Goal: Feedback & Contribution: Contribute content

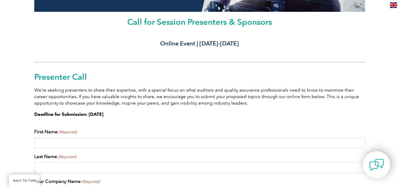
scroll to position [121, 0]
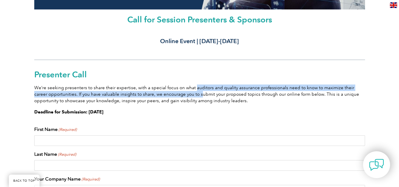
drag, startPoint x: 193, startPoint y: 87, endPoint x: 186, endPoint y: 92, distance: 8.2
click at [186, 92] on p "We’re seeking presenters to share their expertise, with a special focus on what…" at bounding box center [199, 93] width 331 height 19
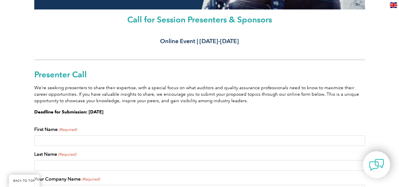
click at [186, 90] on p "We’re seeking presenters to share their expertise, with a special focus on what…" at bounding box center [199, 93] width 331 height 19
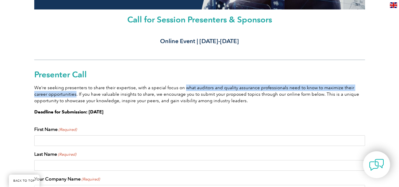
drag, startPoint x: 183, startPoint y: 88, endPoint x: 61, endPoint y: 92, distance: 121.5
click at [61, 92] on p "We’re seeking presenters to share their expertise, with a special focus on what…" at bounding box center [199, 93] width 331 height 19
copy p "what auditors and quality assurance professionals need to know to maximize thei…"
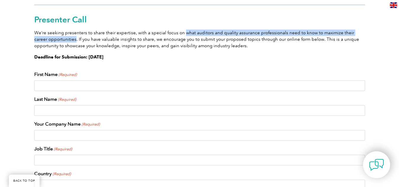
scroll to position [175, 0]
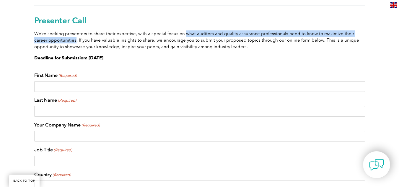
copy p "what auditors and quality assurance professionals need to know to maximize thei…"
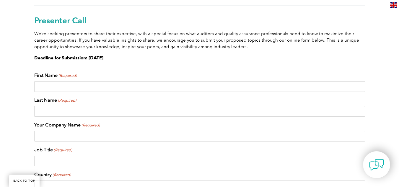
click at [108, 87] on input "First Name (Required)" at bounding box center [199, 86] width 331 height 11
type input "[PERSON_NAME]"
click at [77, 112] on input "Last Name (Required)" at bounding box center [199, 111] width 331 height 11
type input "Adare"
click at [66, 137] on input "Your Company Name (Required)" at bounding box center [199, 136] width 331 height 11
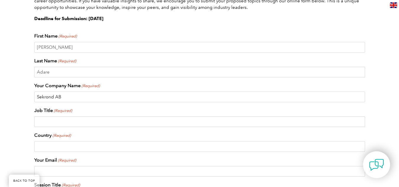
scroll to position [224, 0]
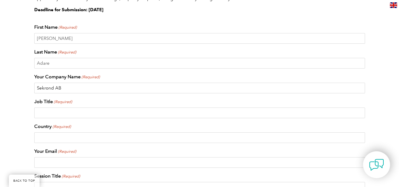
type input "Sekrond AB"
click at [73, 112] on input "Job Title (Required)" at bounding box center [199, 113] width 331 height 11
type input "Management Systems Consultant"
click at [45, 138] on input "Country (Required)" at bounding box center [199, 137] width 331 height 11
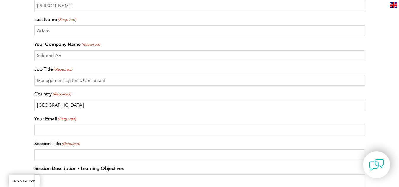
scroll to position [264, 0]
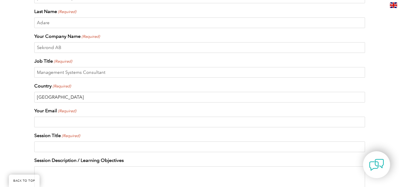
type input "[GEOGRAPHIC_DATA]"
click at [101, 123] on input "Your Email (Required)" at bounding box center [199, 122] width 331 height 11
type input "[EMAIL_ADDRESS][DOMAIN_NAME]"
click at [59, 148] on input "Session Title (Required)" at bounding box center [199, 147] width 331 height 11
paste input "Beyond Compliance: How Food Safety Auditors & QA Professionals Can Unlock Caree…"
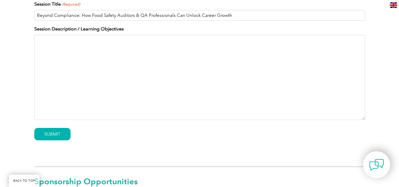
scroll to position [394, 0]
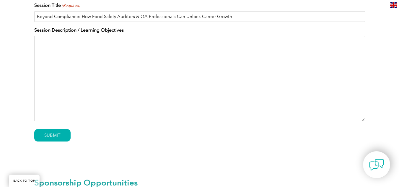
type input "Beyond Compliance: How Food Safety Auditors & QA Professionals Can Unlock Caree…"
click at [98, 73] on textarea "Session Description / Learning Objectives" at bounding box center [199, 78] width 331 height 85
paste textarea "share what you need to know, beyond technical knowledge, to maximize your caree…"
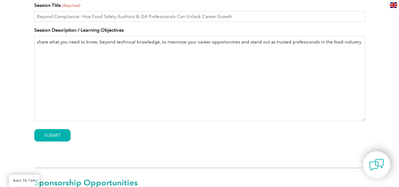
click at [37, 43] on textarea "share what you need to know, beyond technical knowledge, to maximize your caree…" at bounding box center [199, 78] width 331 height 85
drag, startPoint x: 101, startPoint y: 42, endPoint x: 66, endPoint y: 42, distance: 35.2
click at [66, 42] on textarea "To share what you need to know, beyond technical knowledge, to maximize your ca…" at bounding box center [199, 78] width 331 height 85
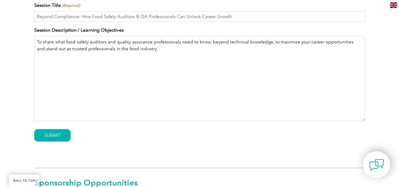
click at [303, 41] on textarea "To share what food safety auditors and quality assurance professionals need to …" at bounding box center [199, 78] width 331 height 85
type textarea "To share what food safety auditors and quality assurance professionals need to …"
click at [45, 136] on input "SUBMIT" at bounding box center [52, 135] width 36 height 12
